Goal: Task Accomplishment & Management: Manage account settings

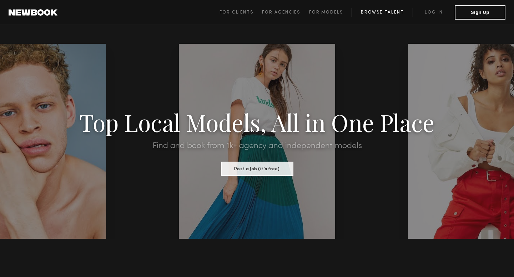
click at [385, 10] on link "Browse Talent" at bounding box center [381, 12] width 61 height 9
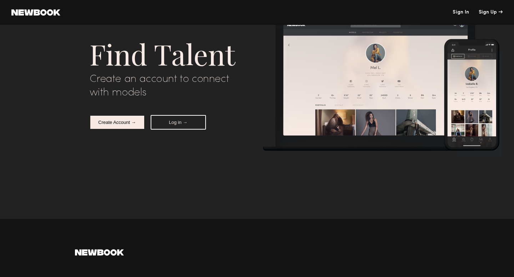
scroll to position [7, 0]
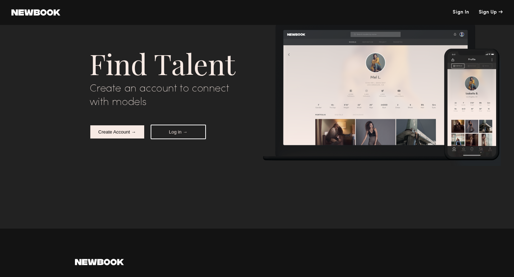
click at [179, 134] on button "Log in →" at bounding box center [178, 132] width 55 height 15
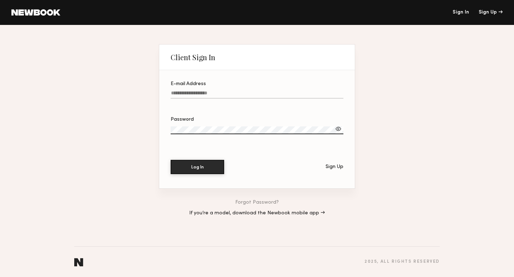
click at [195, 92] on input "E-mail Address" at bounding box center [256, 95] width 173 height 8
type input "**********"
click at [170, 160] on button "Log In" at bounding box center [197, 167] width 54 height 14
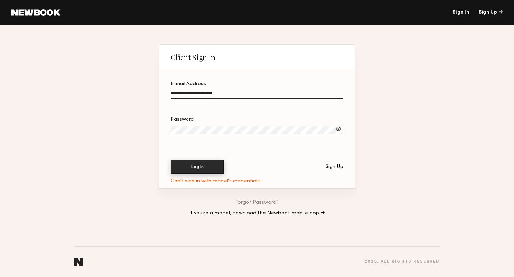
click at [215, 165] on button "Log In" at bounding box center [197, 167] width 54 height 14
